Goal: Information Seeking & Learning: Understand process/instructions

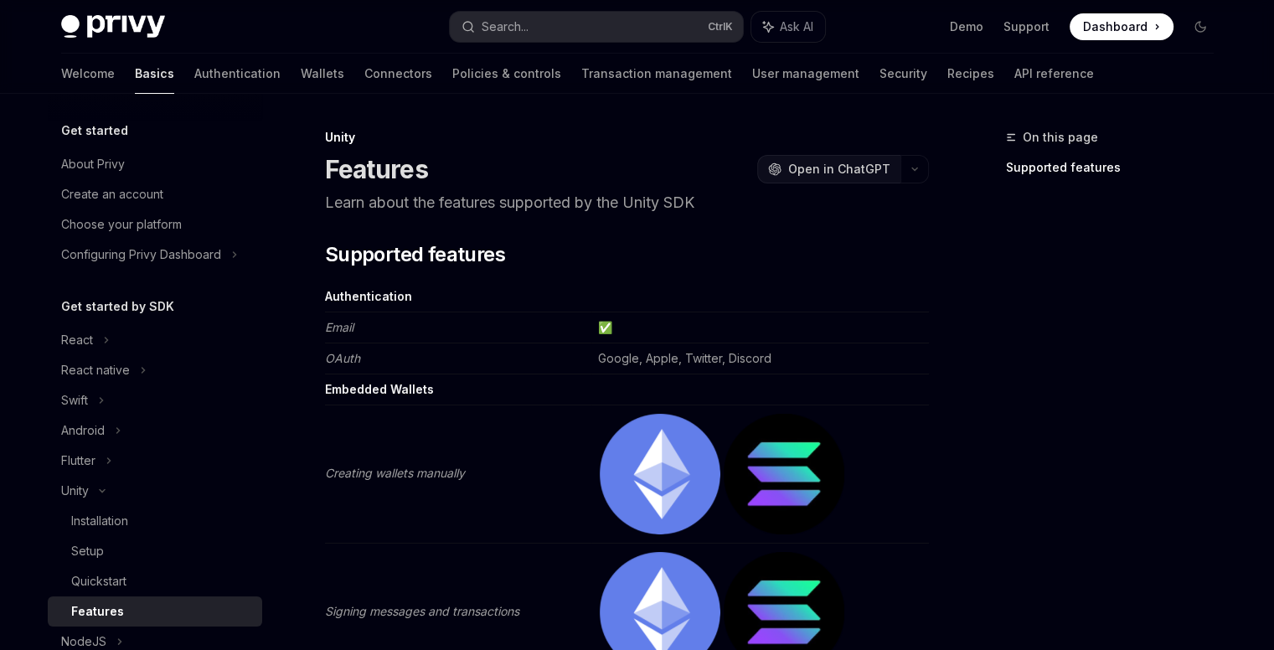
click at [850, 168] on span "Open in ChatGPT" at bounding box center [839, 169] width 102 height 17
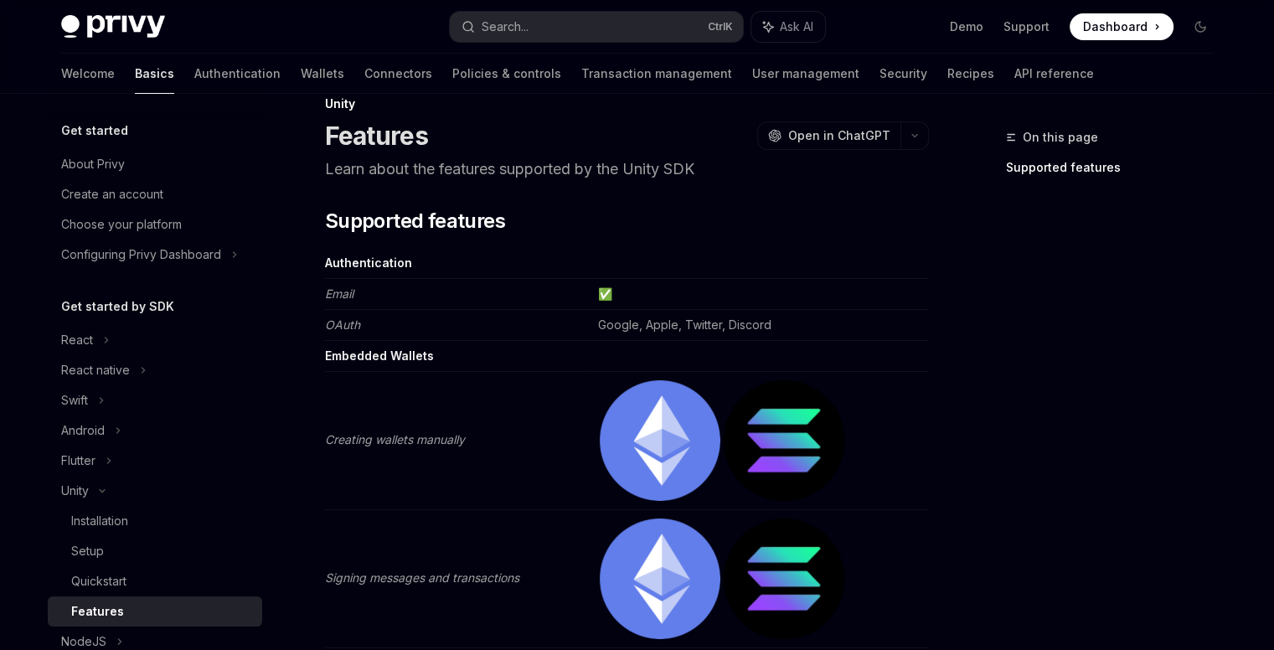
scroll to position [23, 0]
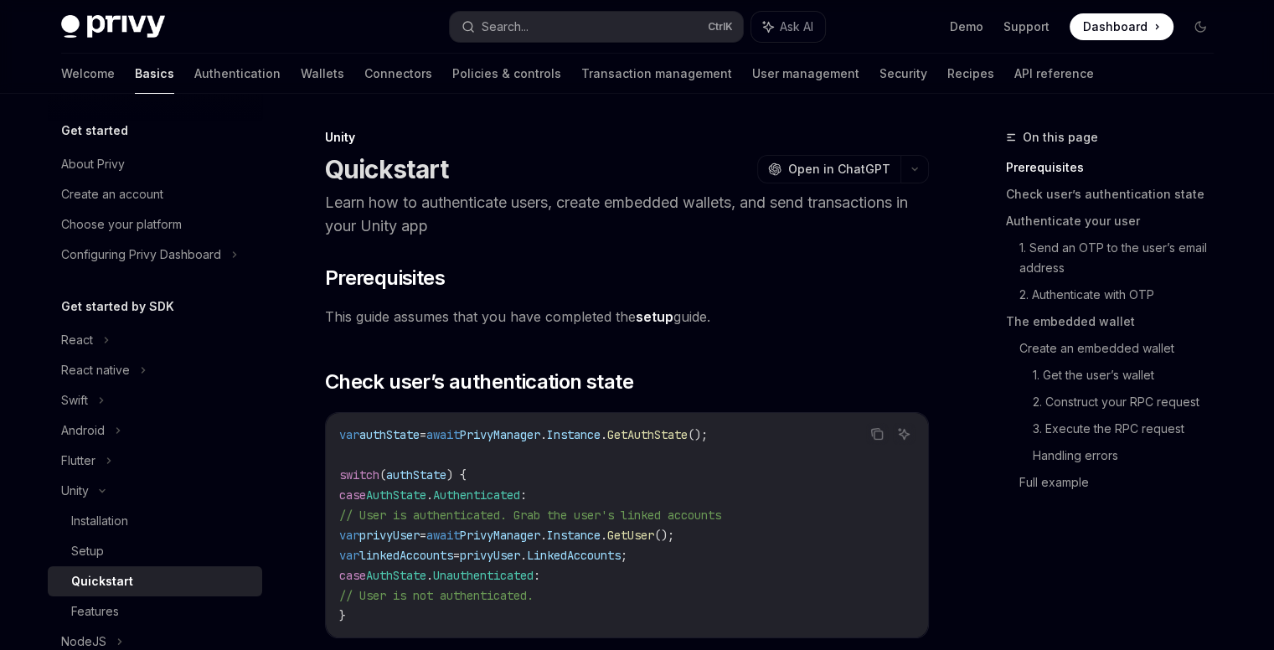
click at [662, 317] on link "setup" at bounding box center [655, 317] width 38 height 18
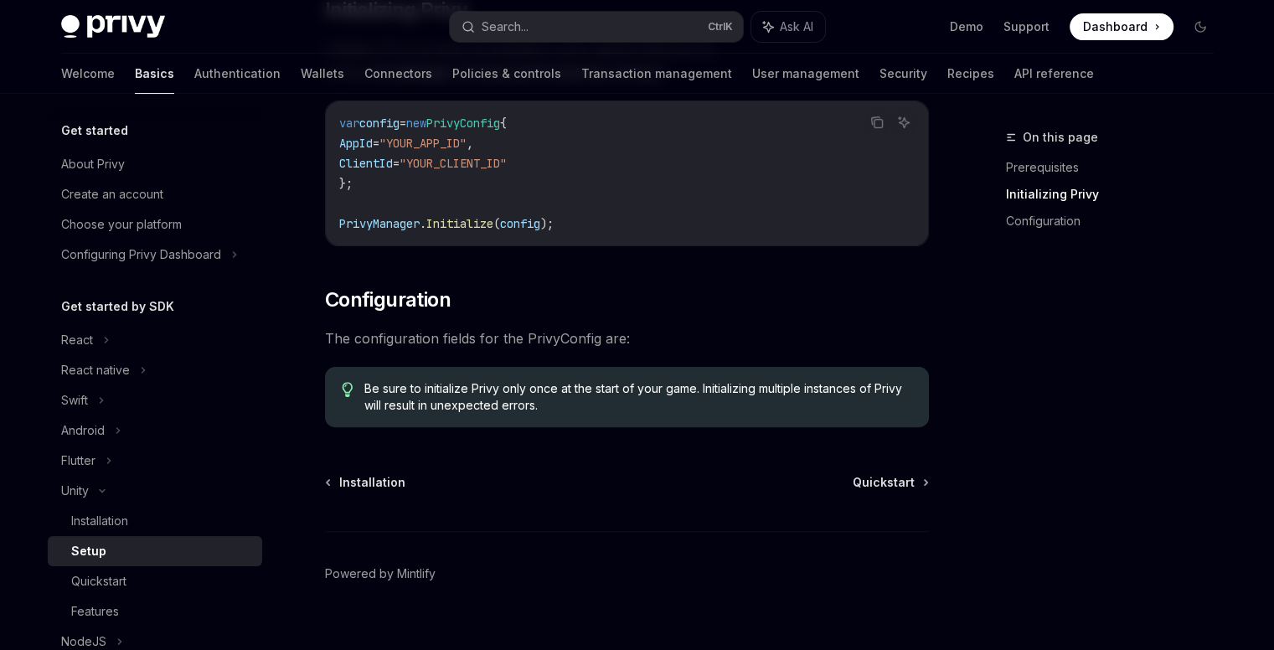
scroll to position [444, 0]
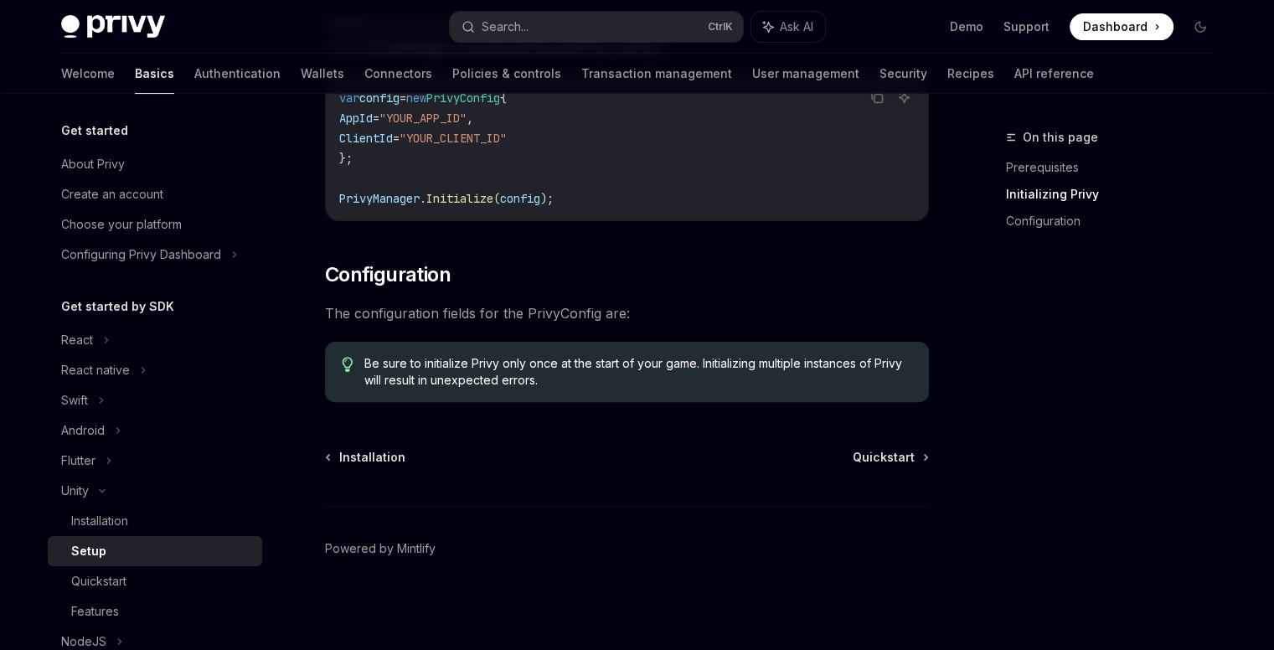
type textarea "*"
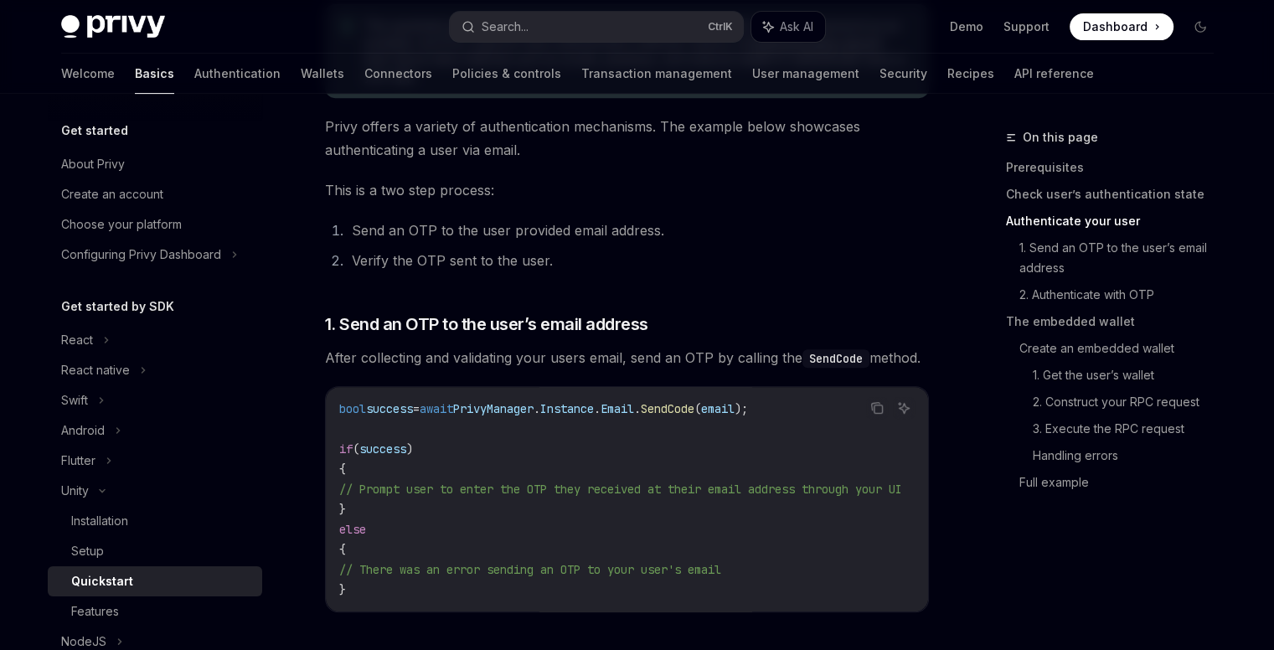
scroll to position [838, 0]
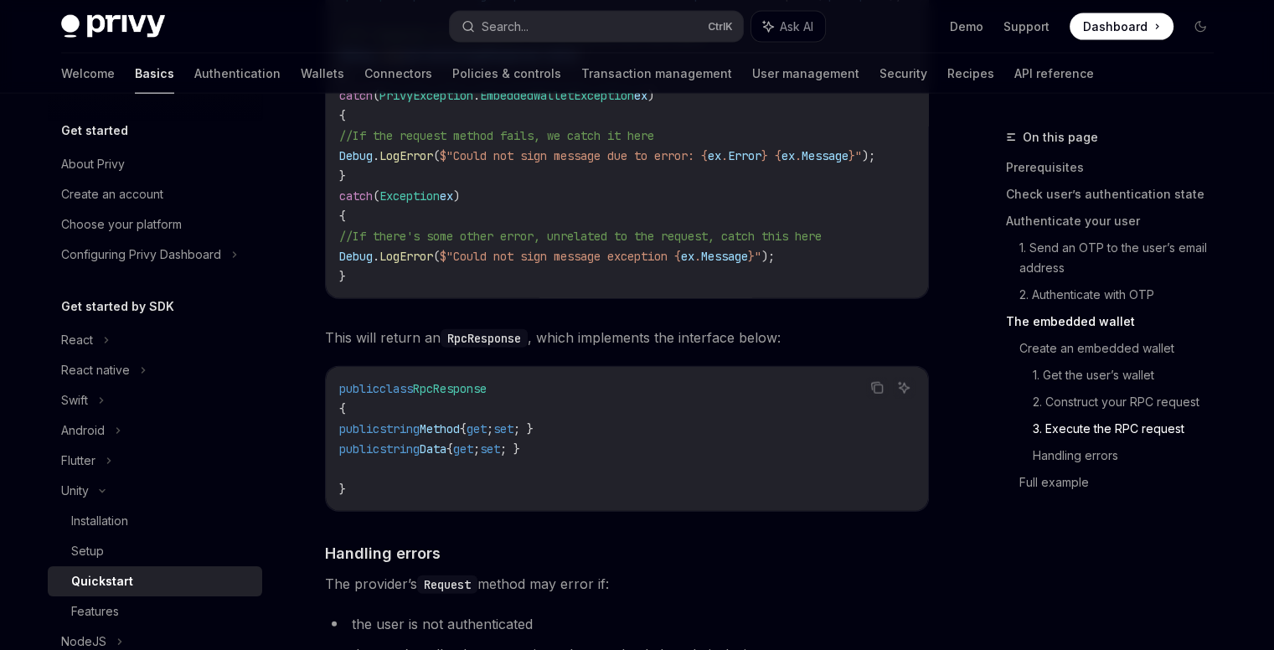
scroll to position [3854, 0]
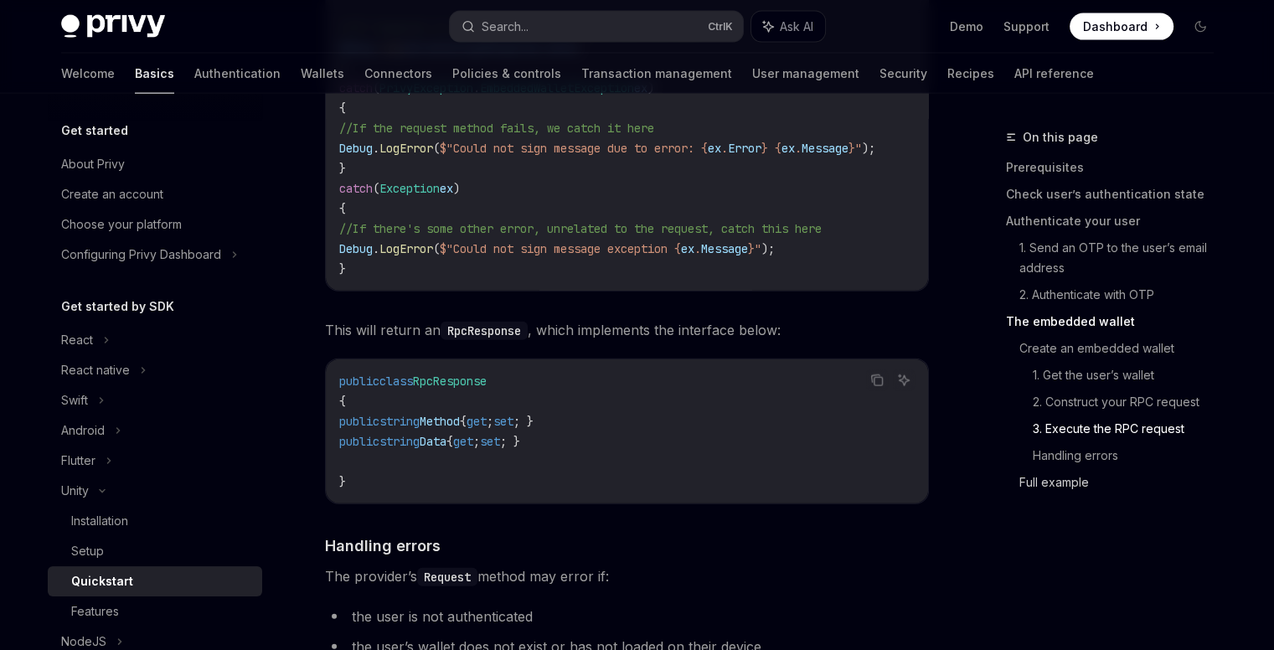
click at [1076, 485] on link "Full example" at bounding box center [1124, 482] width 208 height 27
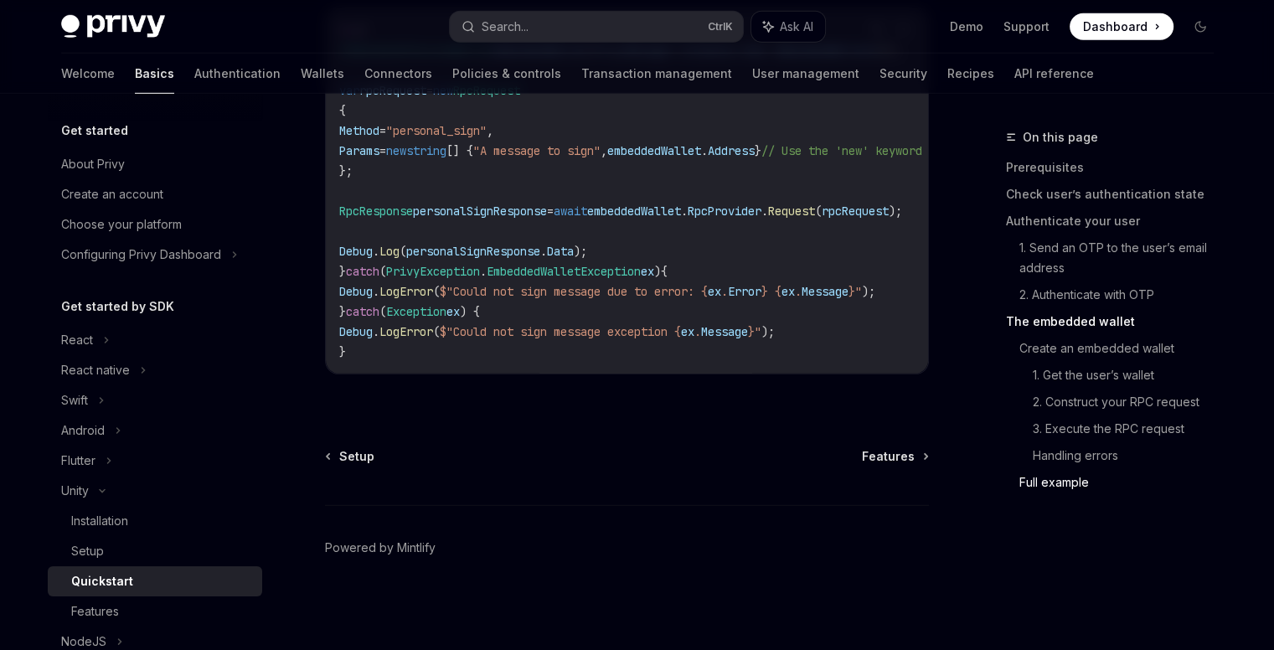
scroll to position [5058, 0]
click at [882, 453] on span "Features" at bounding box center [888, 456] width 53 height 17
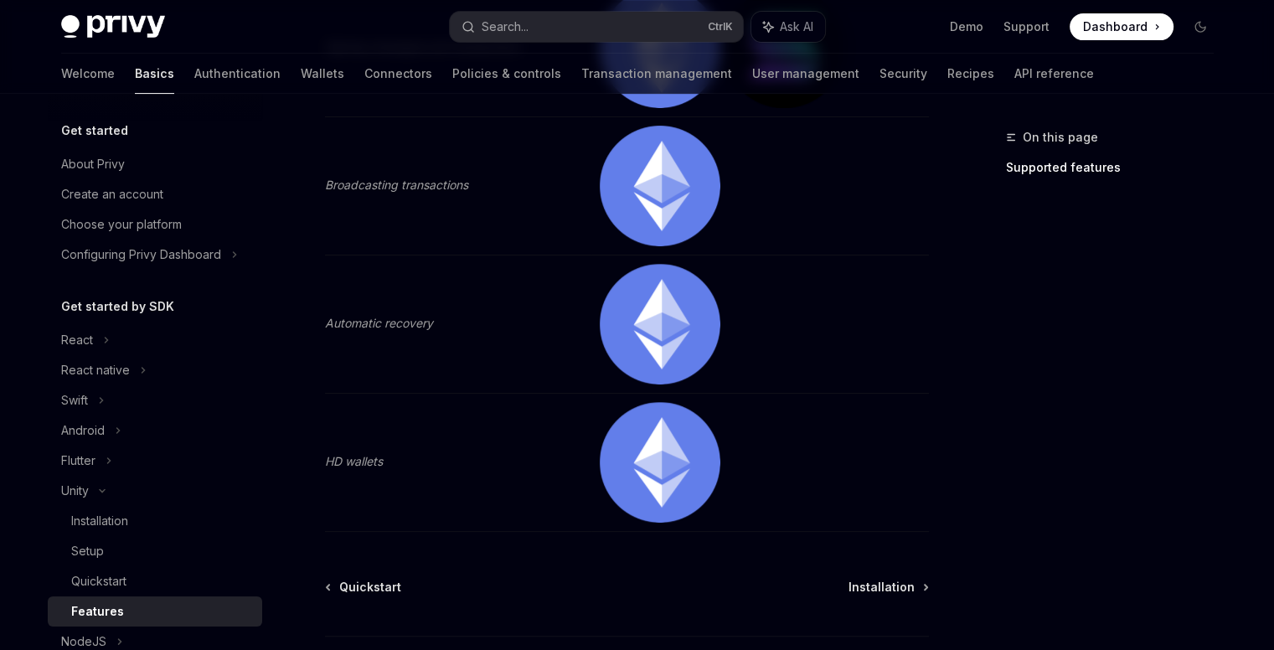
scroll to position [694, 0]
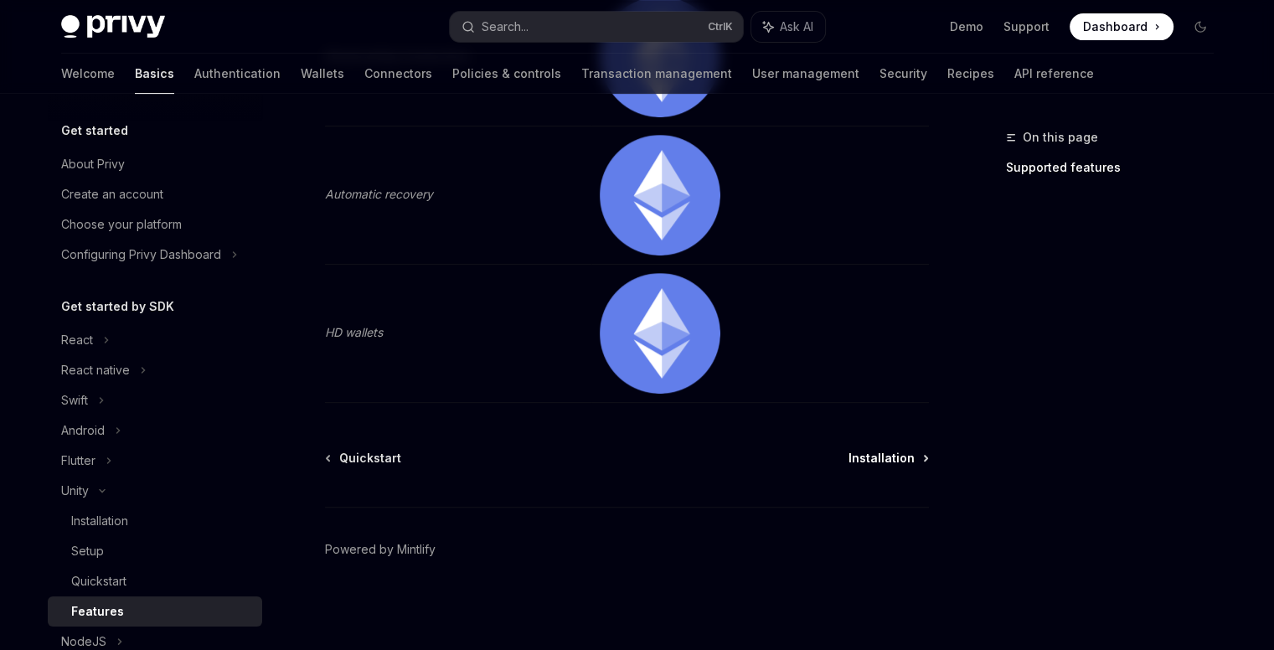
click at [890, 455] on span "Installation" at bounding box center [882, 458] width 66 height 17
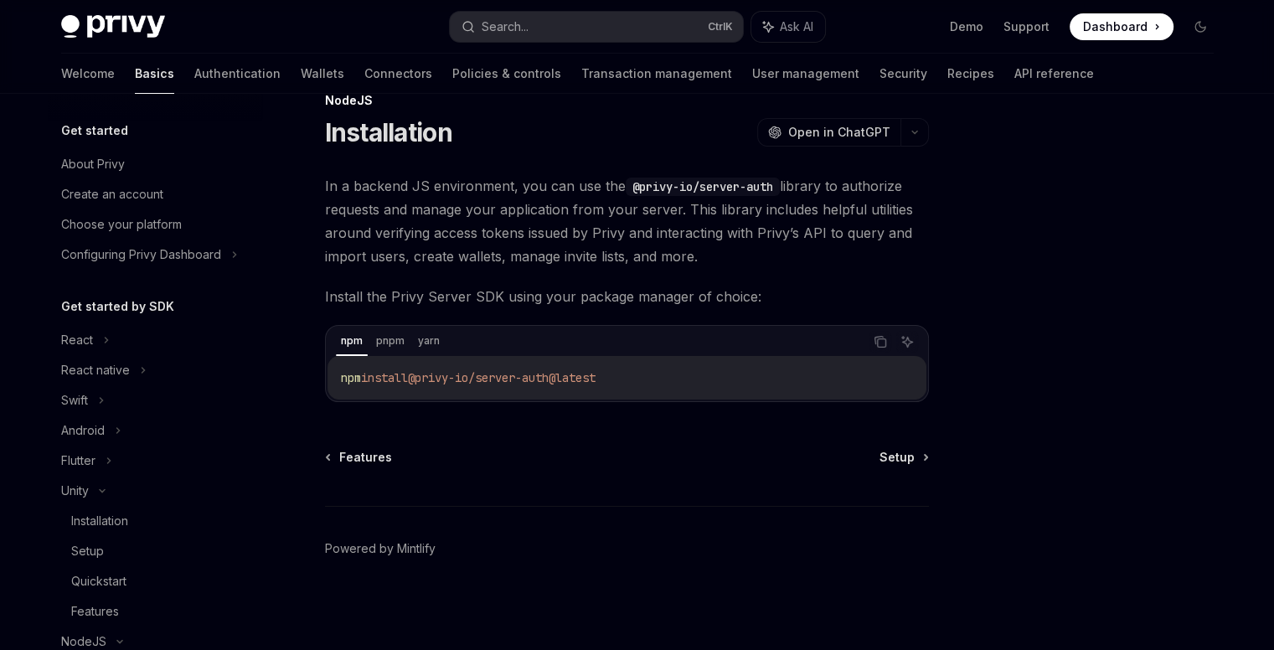
scroll to position [300, 0]
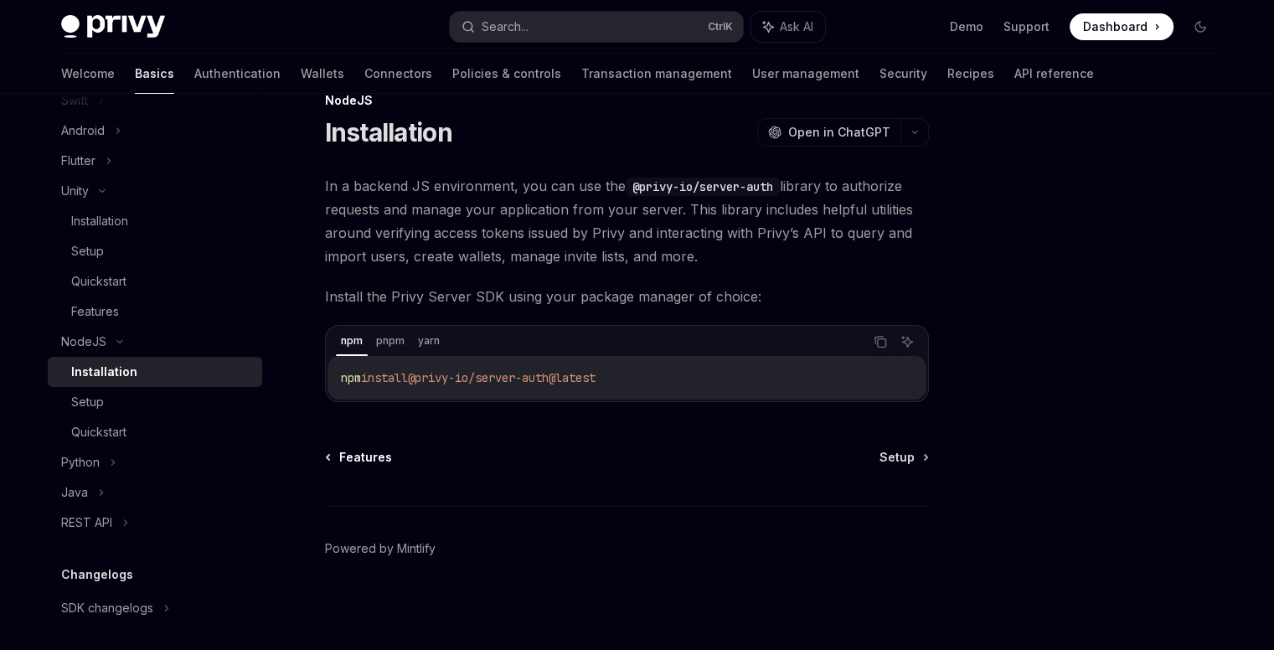
click at [353, 453] on span "Features" at bounding box center [365, 457] width 53 height 17
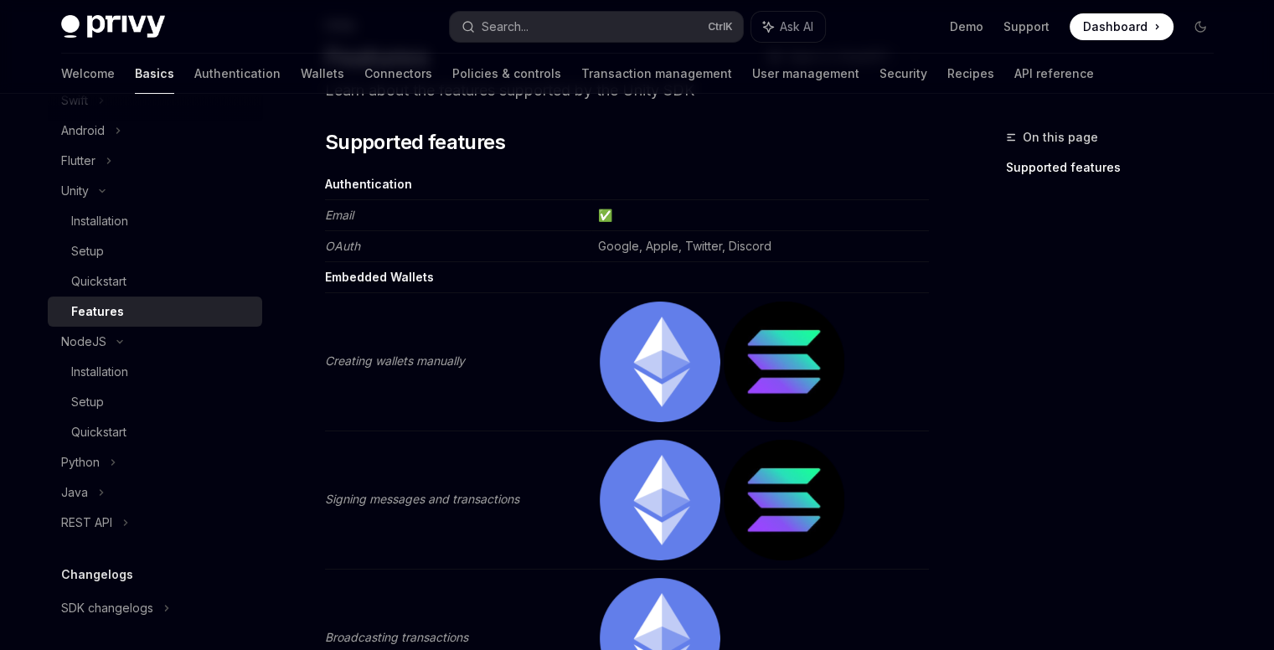
scroll to position [84, 0]
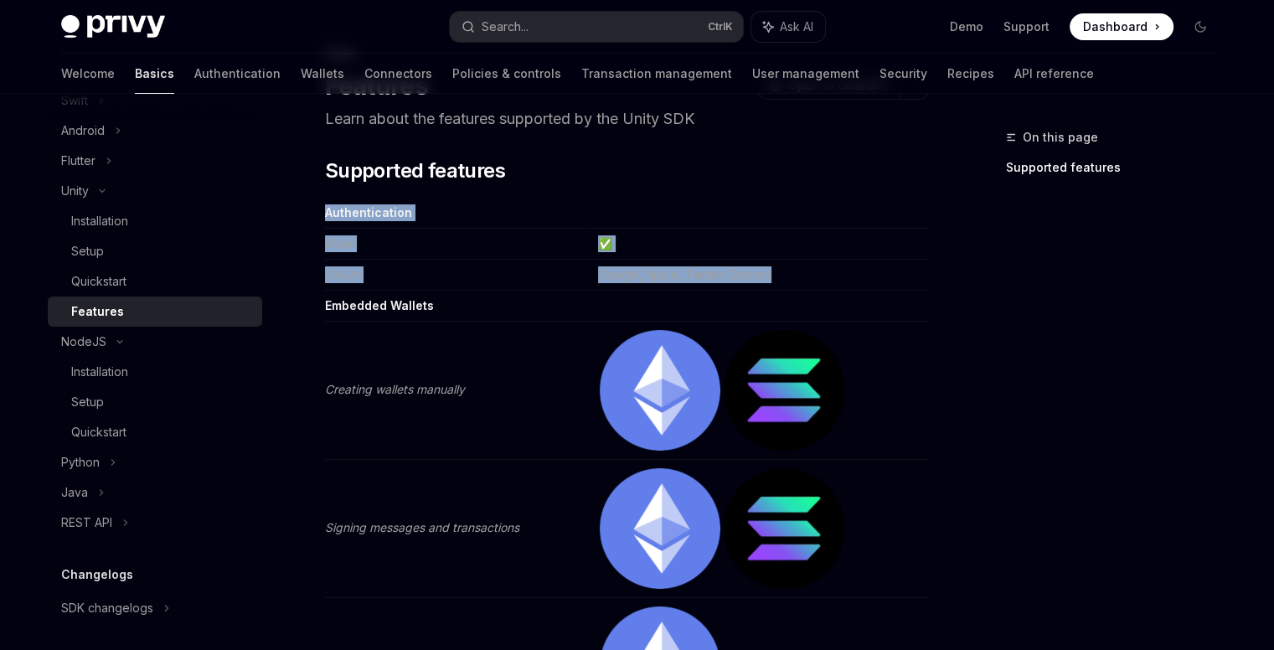
drag, startPoint x: 861, startPoint y: 268, endPoint x: 318, endPoint y: 227, distance: 545.3
click at [318, 227] on div "Unity Features OpenAI Open in ChatGPT Learn about the features supported by the…" at bounding box center [470, 653] width 925 height 1218
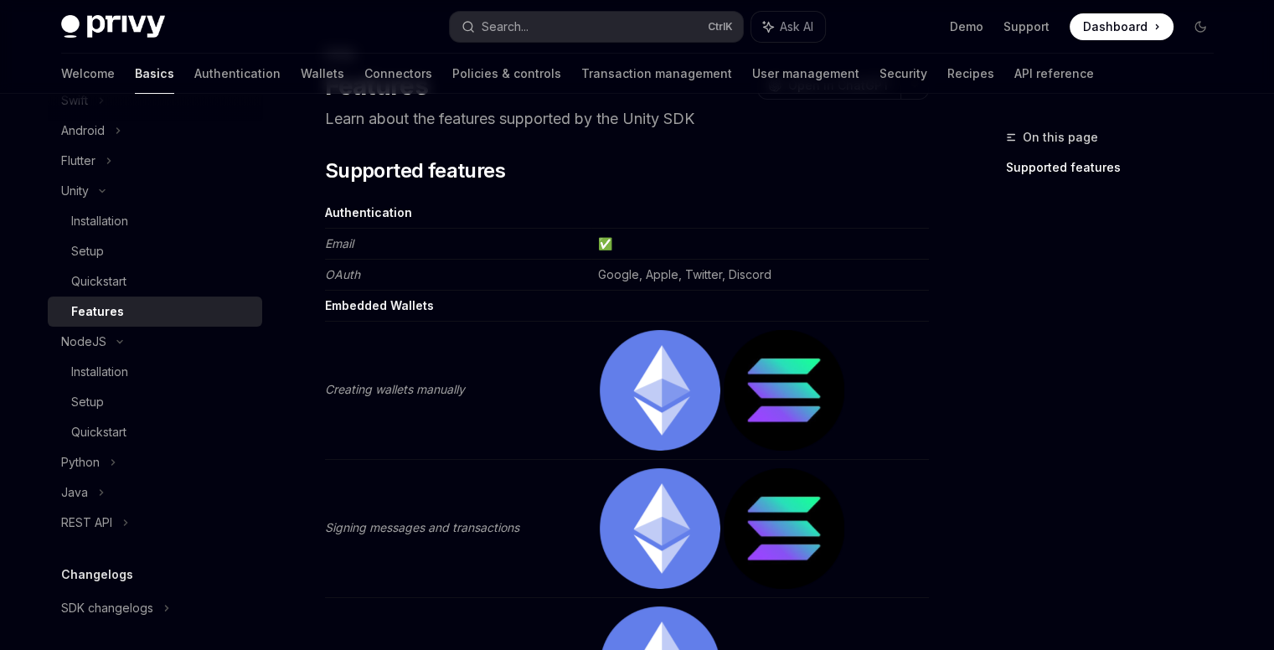
click at [638, 299] on td at bounding box center [761, 306] width 338 height 31
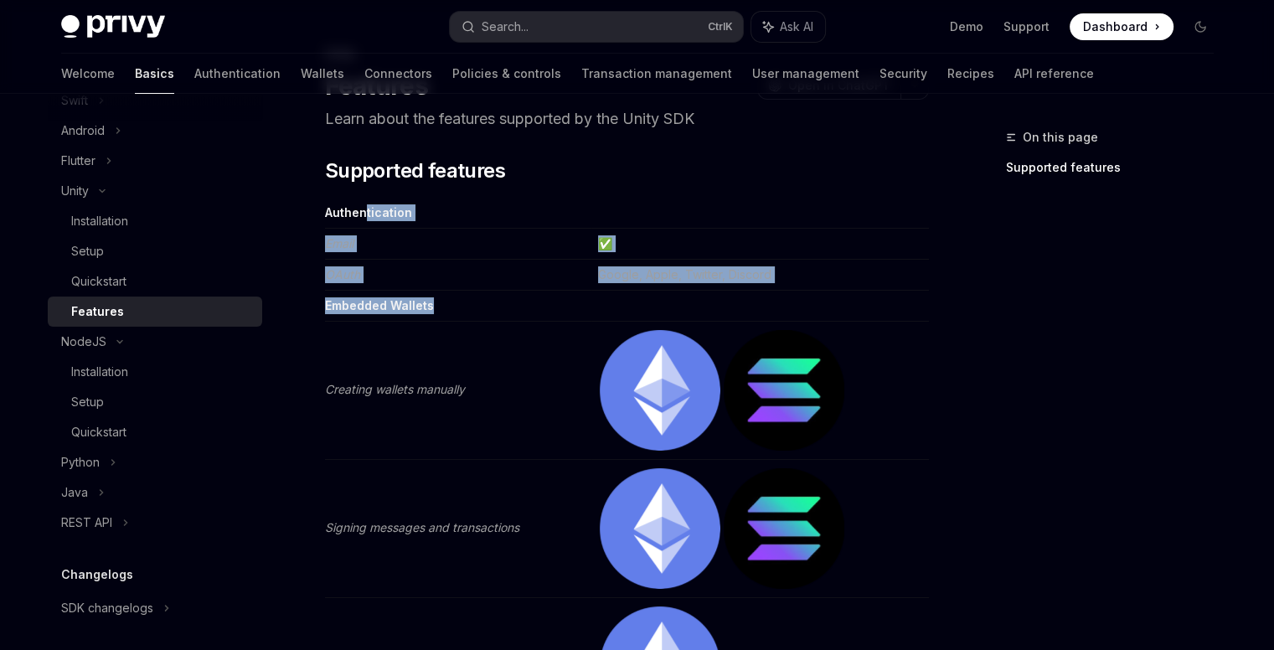
drag, startPoint x: 803, startPoint y: 290, endPoint x: 362, endPoint y: 225, distance: 446.2
click at [362, 225] on tbody "Authentication Email ✅ OAuth Google, Apple, Twitter, Discord Embedded Wallets C…" at bounding box center [627, 605] width 604 height 815
click at [526, 267] on td "OAuth" at bounding box center [458, 275] width 266 height 31
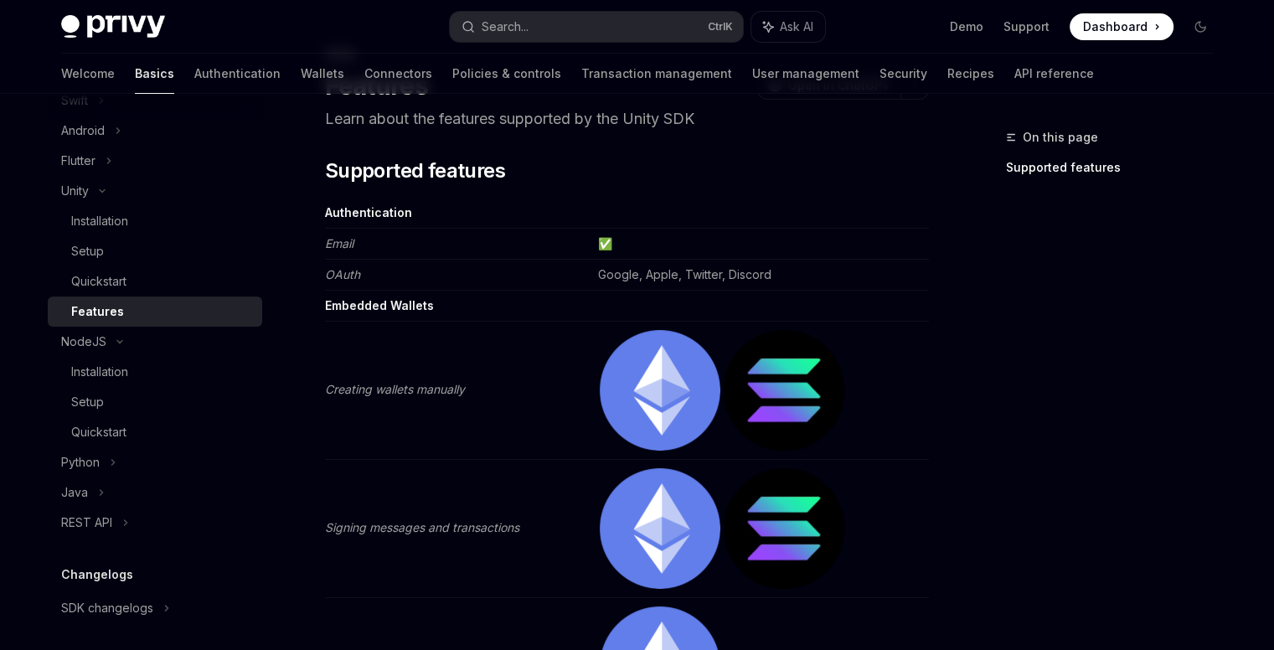
click at [389, 266] on td "OAuth" at bounding box center [458, 275] width 266 height 31
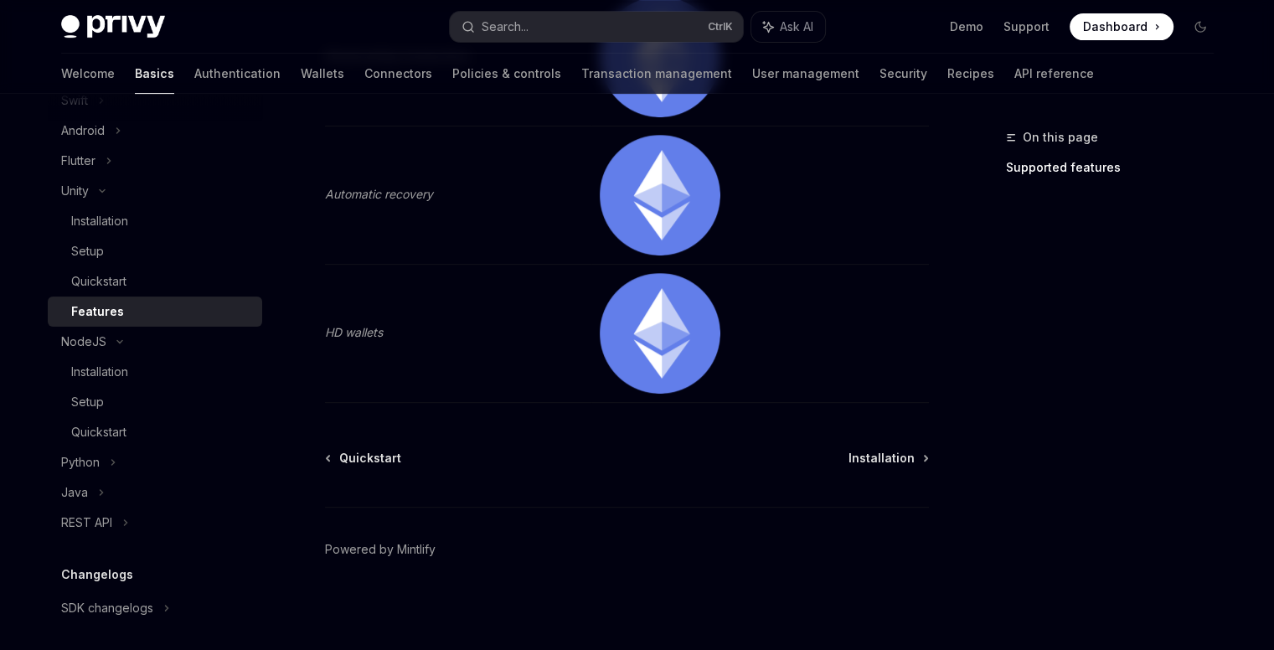
scroll to position [0, 0]
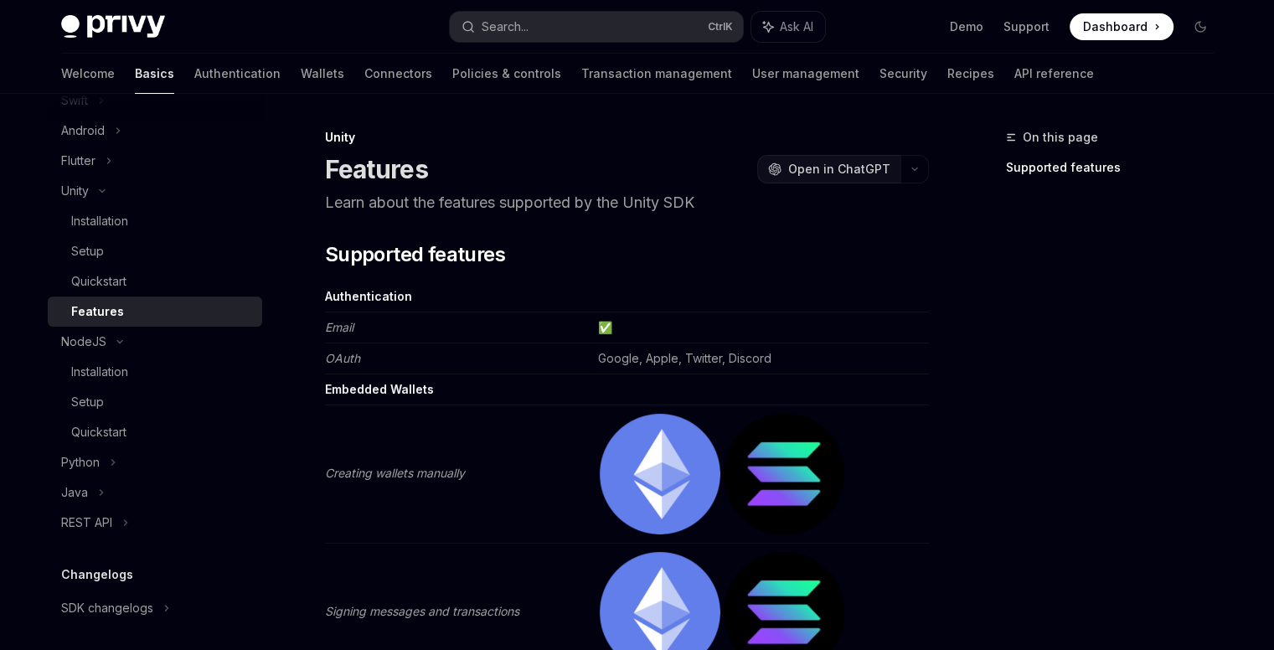
click at [803, 162] on span "Open in ChatGPT" at bounding box center [839, 169] width 102 height 17
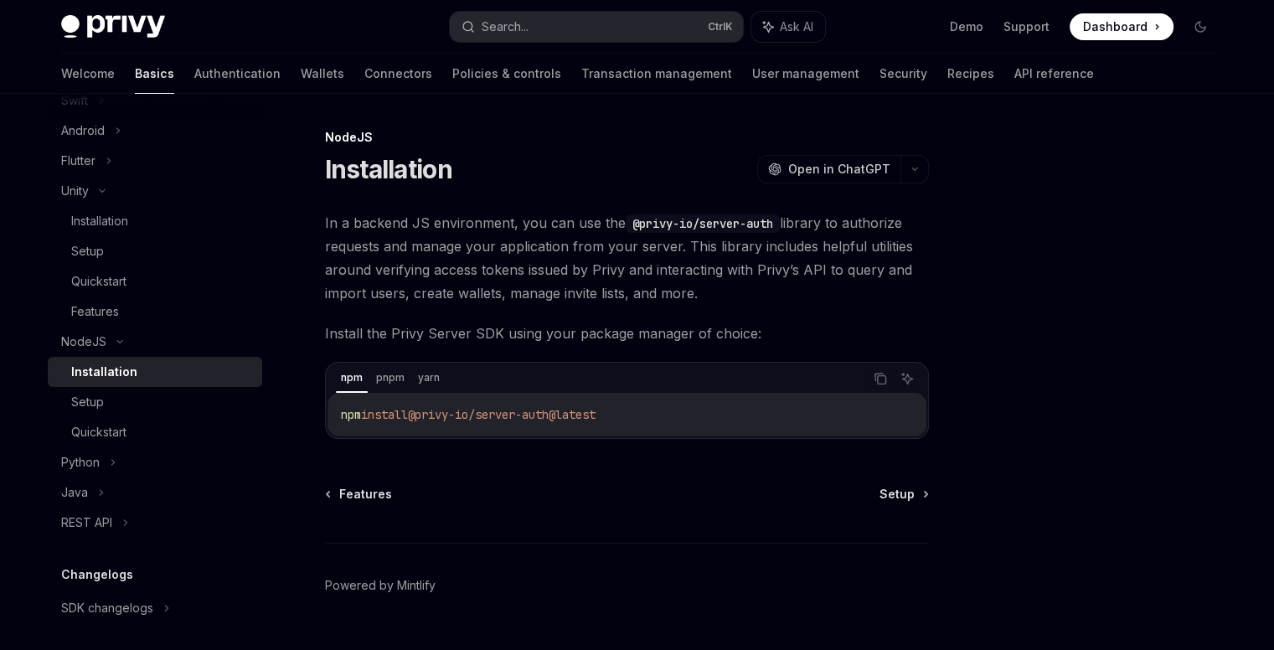
scroll to position [37, 0]
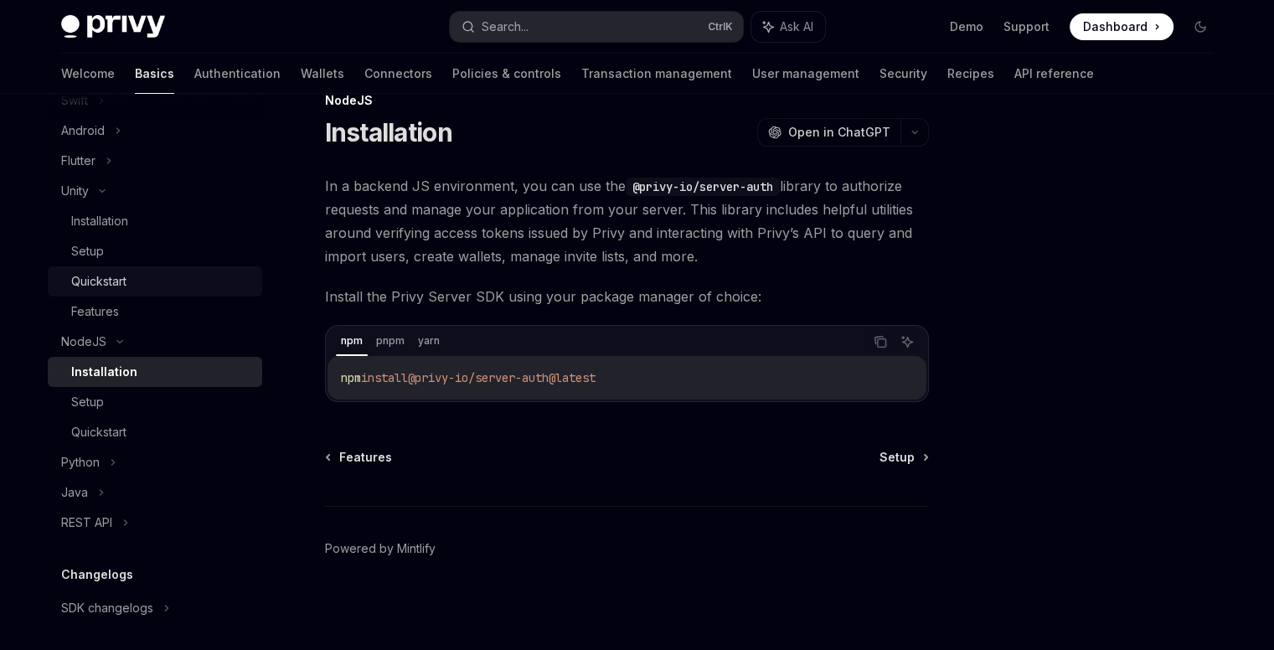
click at [83, 271] on div "Quickstart" at bounding box center [98, 281] width 55 height 20
click at [100, 245] on div "Setup" at bounding box center [87, 251] width 33 height 20
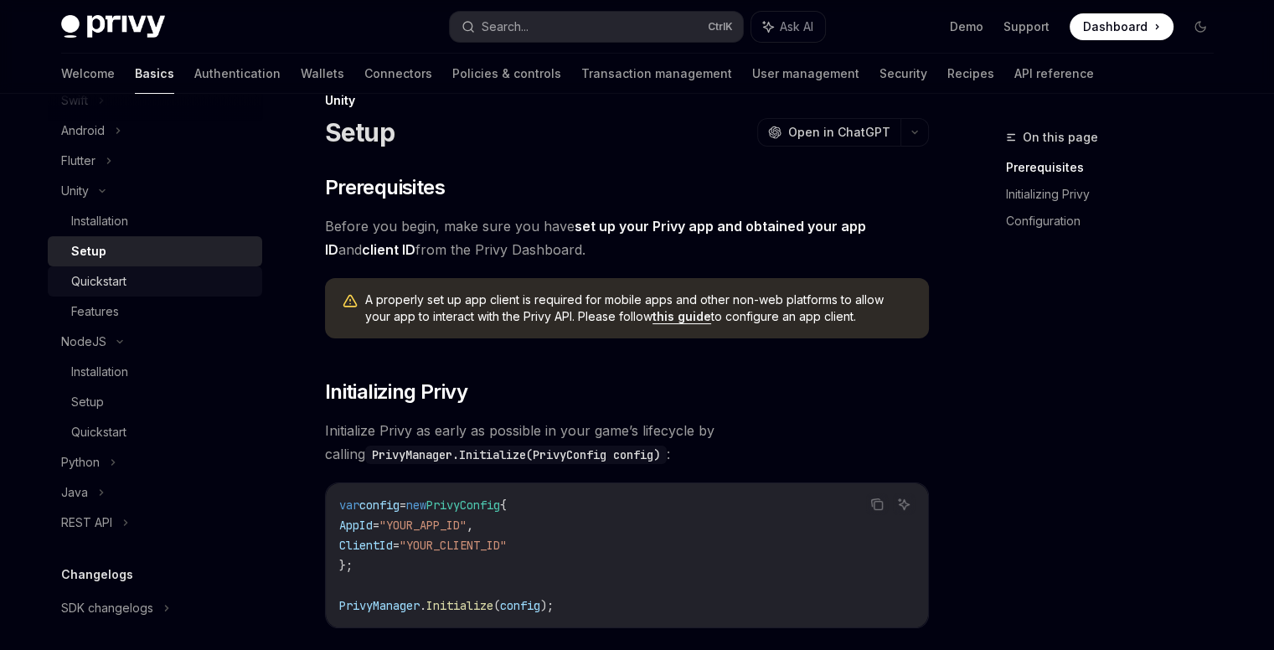
click at [69, 266] on link "Quickstart" at bounding box center [155, 281] width 214 height 30
click at [87, 282] on div "Quickstart" at bounding box center [98, 281] width 55 height 20
click at [134, 280] on div "Quickstart" at bounding box center [161, 281] width 181 height 20
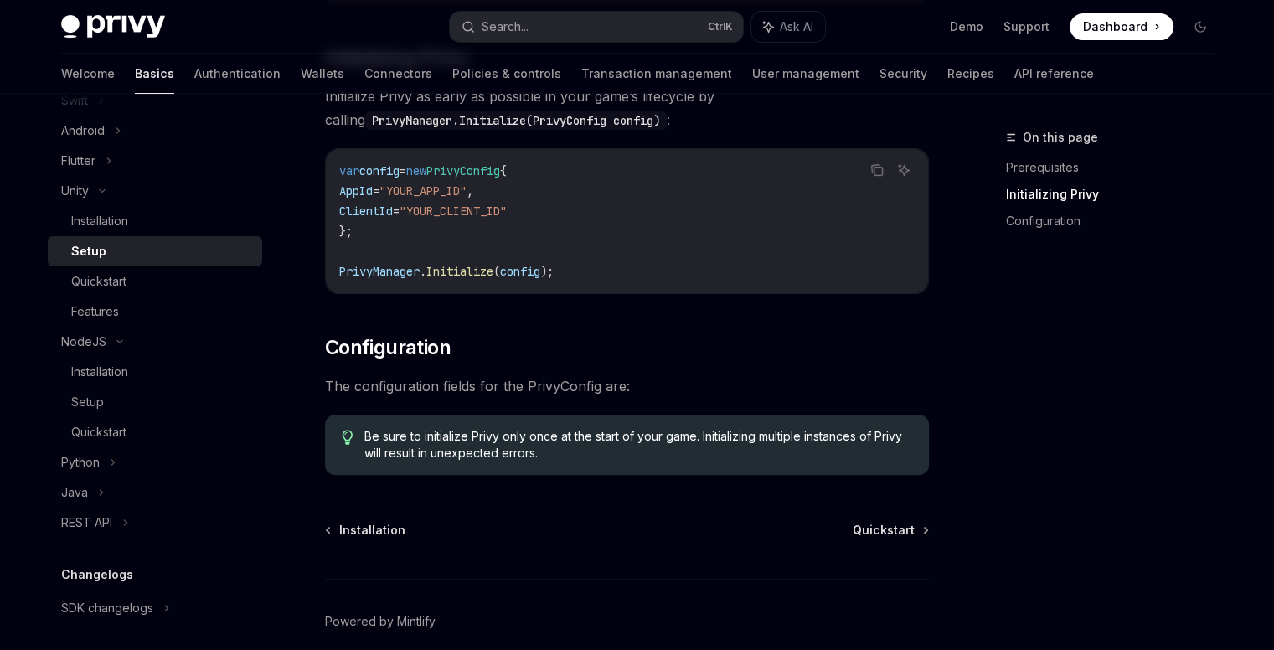
scroll to position [444, 0]
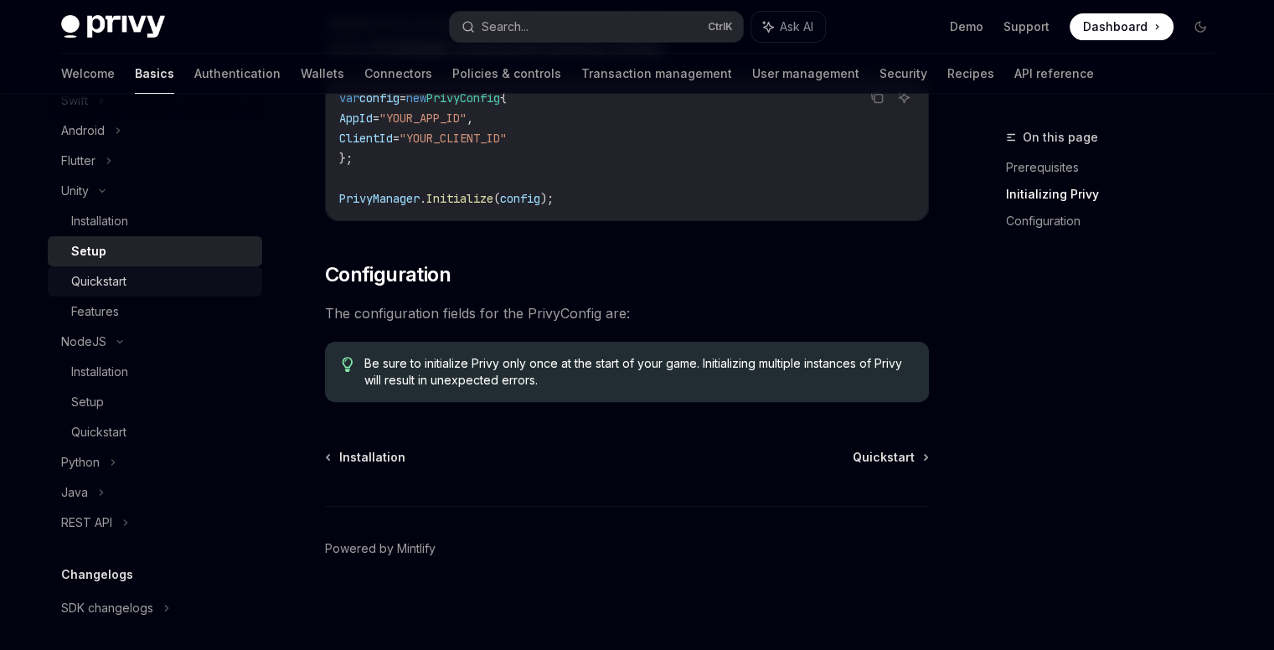
click at [158, 284] on div "Quickstart" at bounding box center [161, 281] width 181 height 20
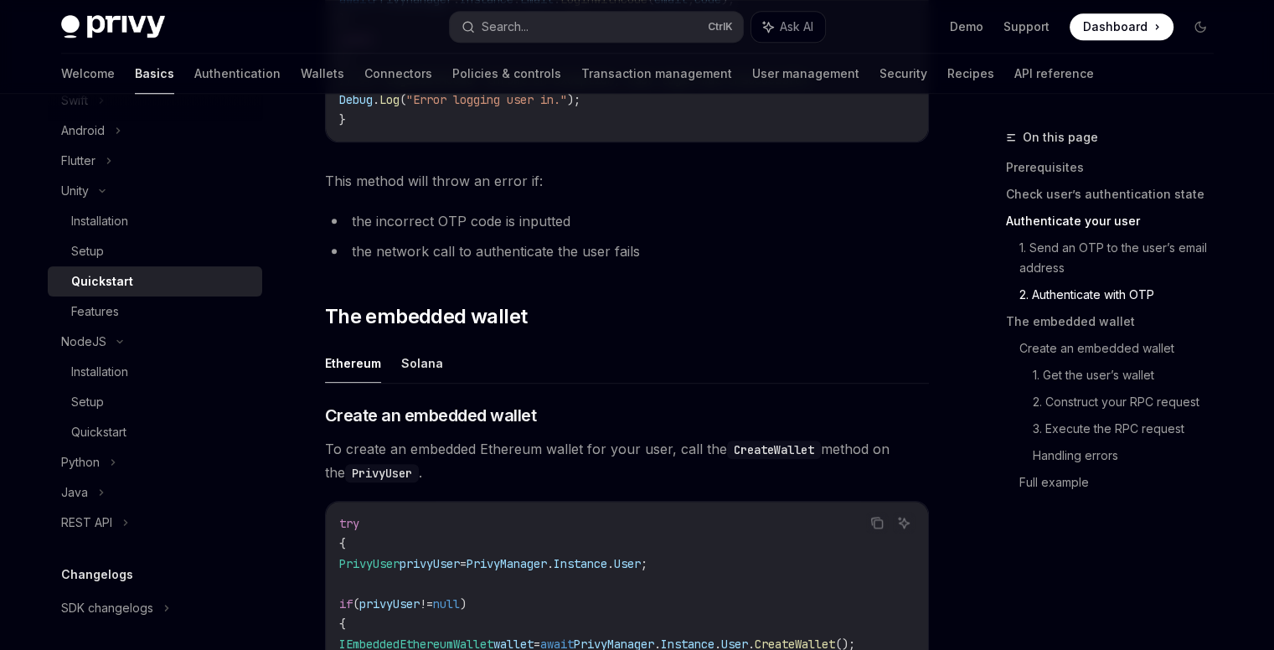
scroll to position [1573, 0]
click at [426, 362] on button "Solana" at bounding box center [422, 361] width 42 height 39
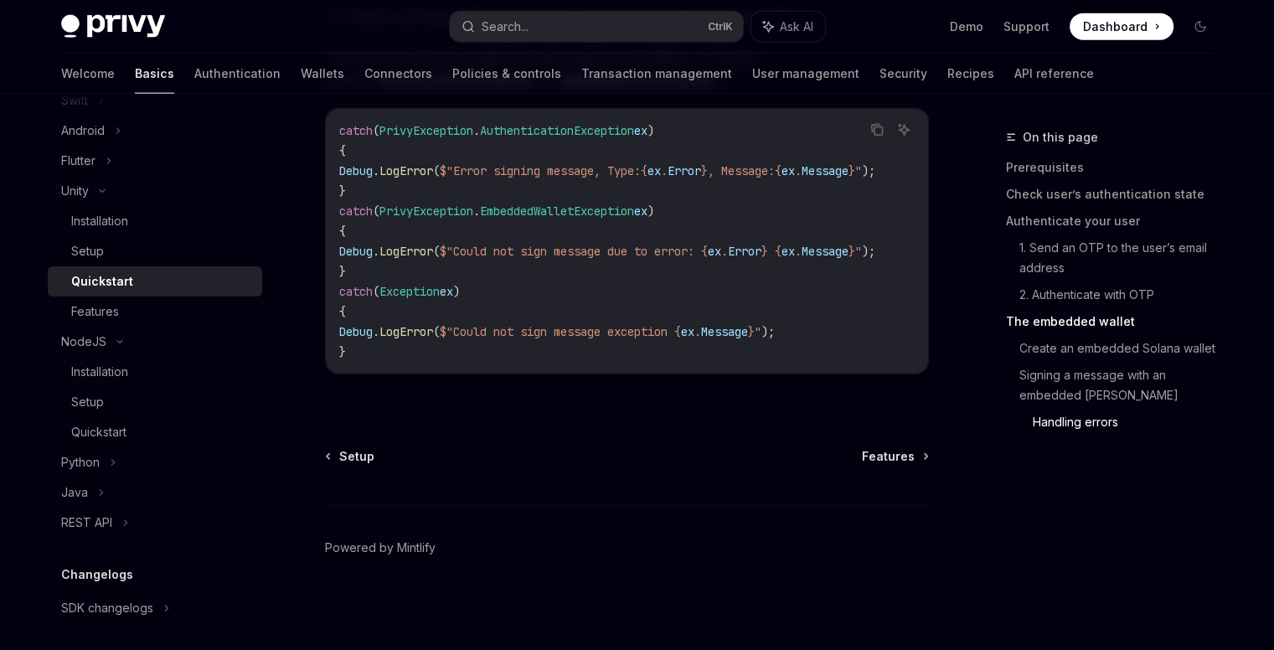
scroll to position [4017, 0]
click at [862, 465] on div "Setup Features" at bounding box center [627, 456] width 604 height 17
click at [885, 465] on span "Features" at bounding box center [888, 456] width 53 height 17
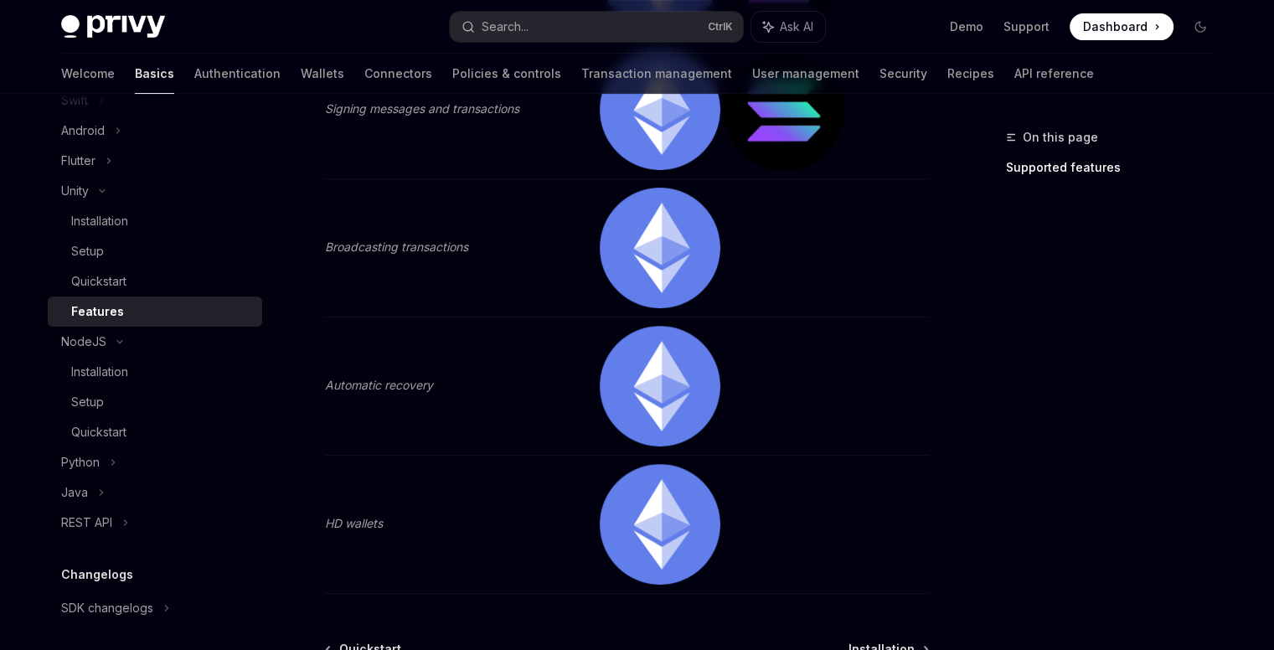
scroll to position [694, 0]
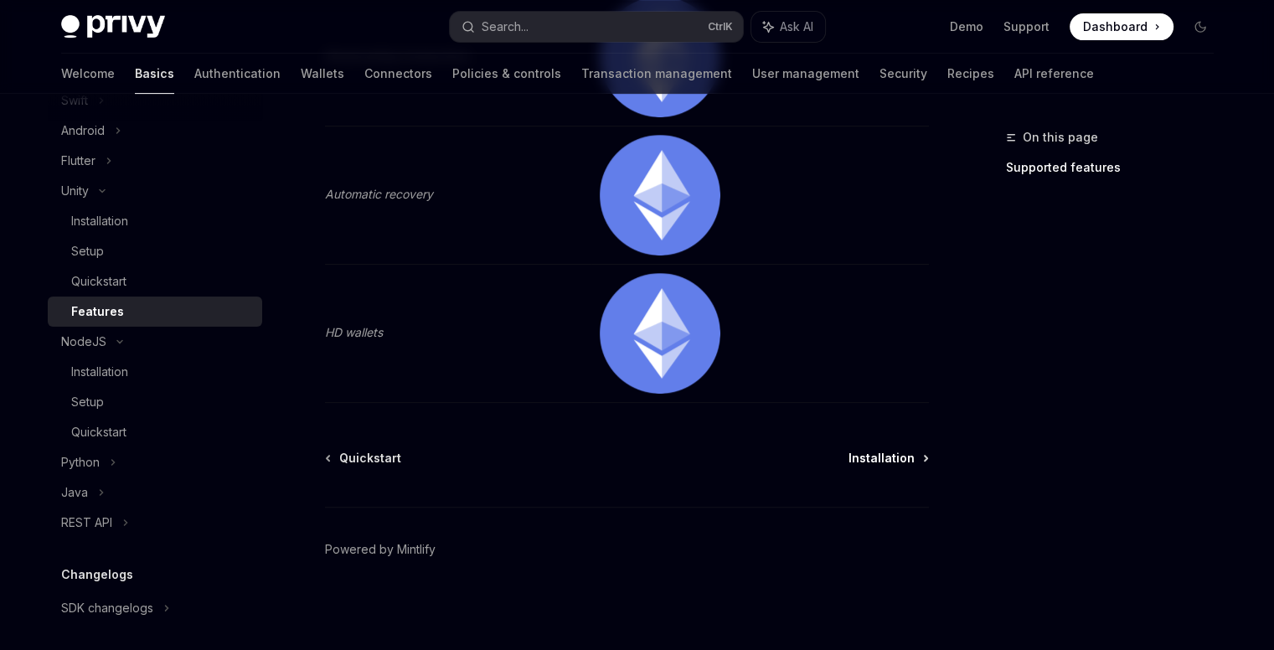
click at [907, 459] on span "Installation" at bounding box center [882, 458] width 66 height 17
click at [969, 31] on link "Demo" at bounding box center [967, 26] width 34 height 17
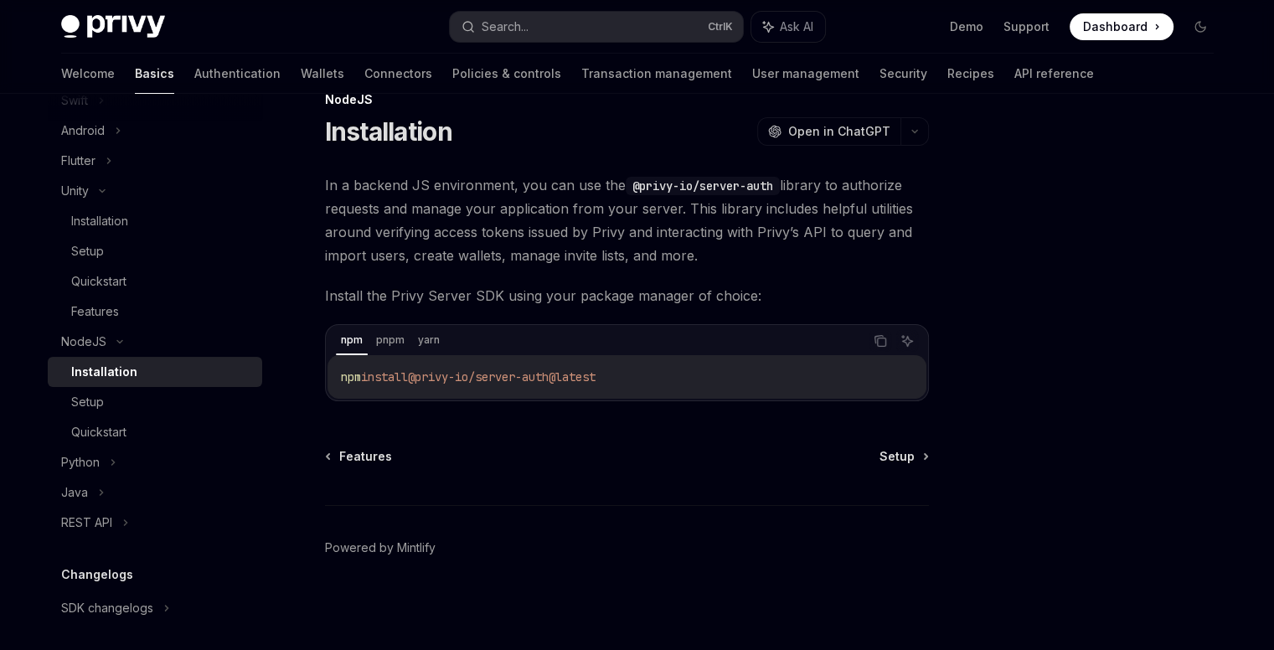
scroll to position [37, 0]
click at [147, 306] on div "Features" at bounding box center [161, 312] width 181 height 20
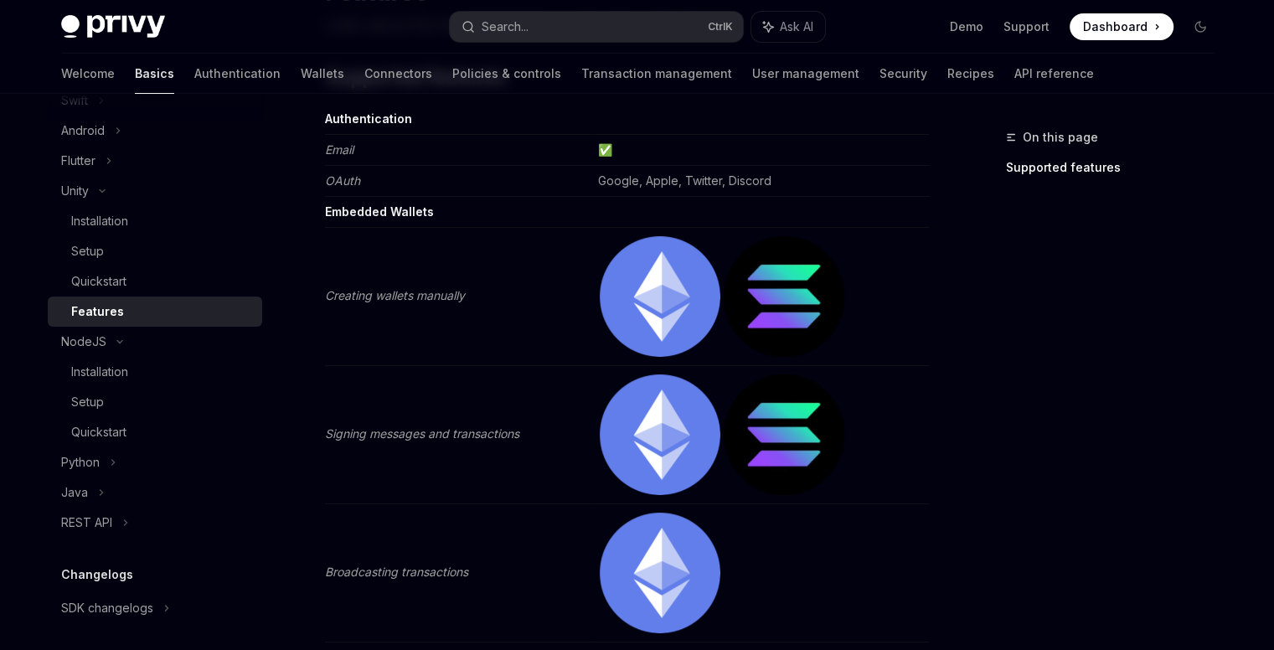
type textarea "*"
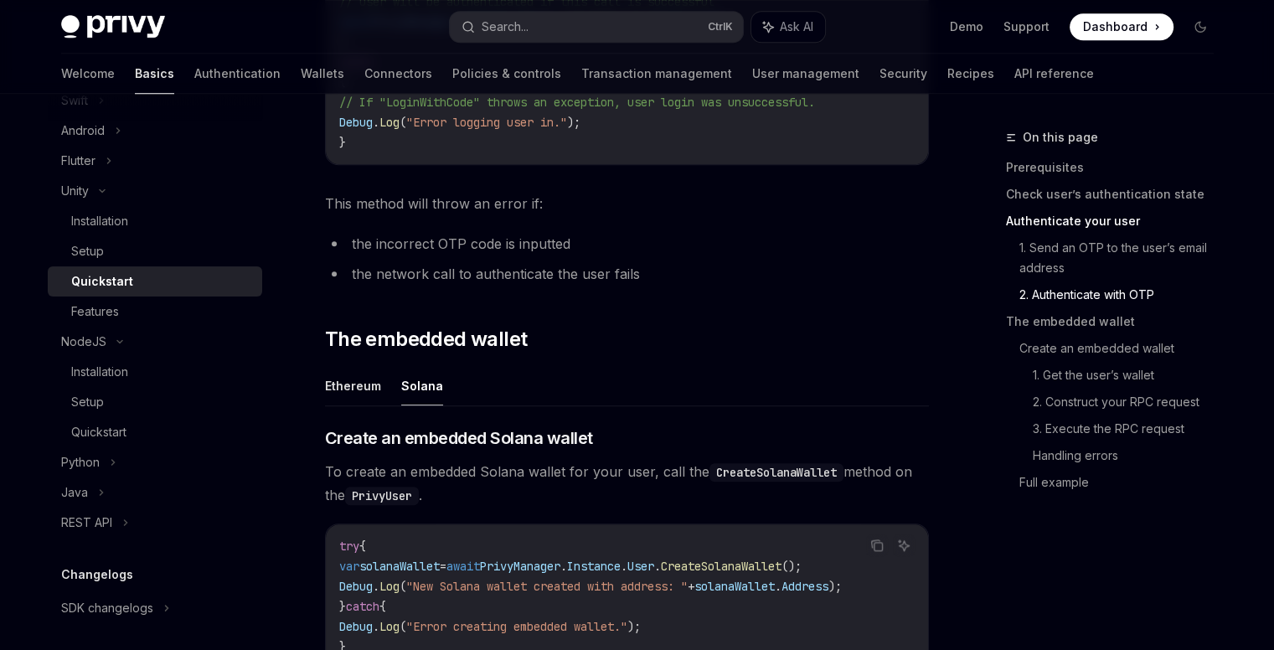
scroll to position [1573, 0]
